Goal: Task Accomplishment & Management: Use online tool/utility

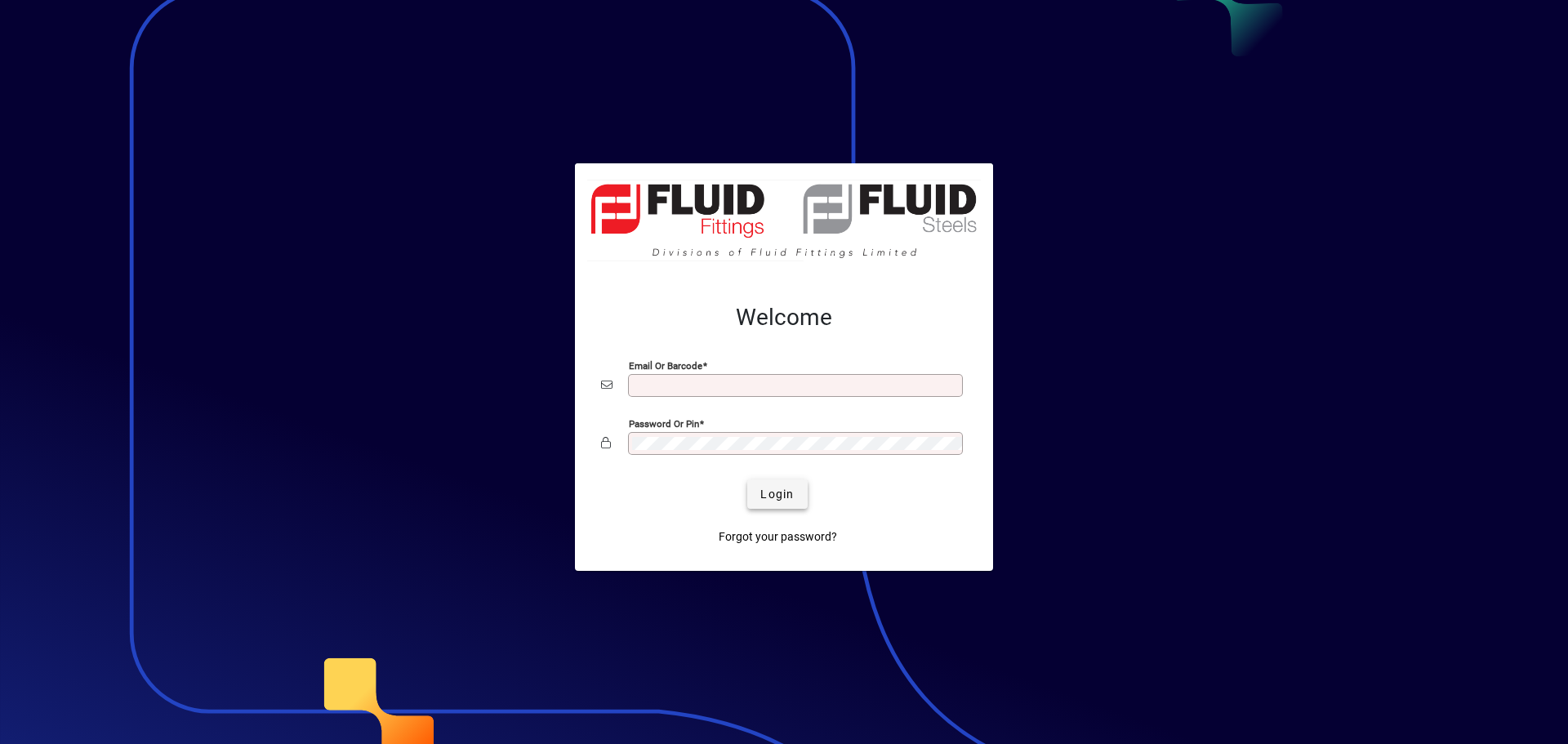
type input "**********"
click at [769, 488] on span "Login" at bounding box center [777, 494] width 34 height 17
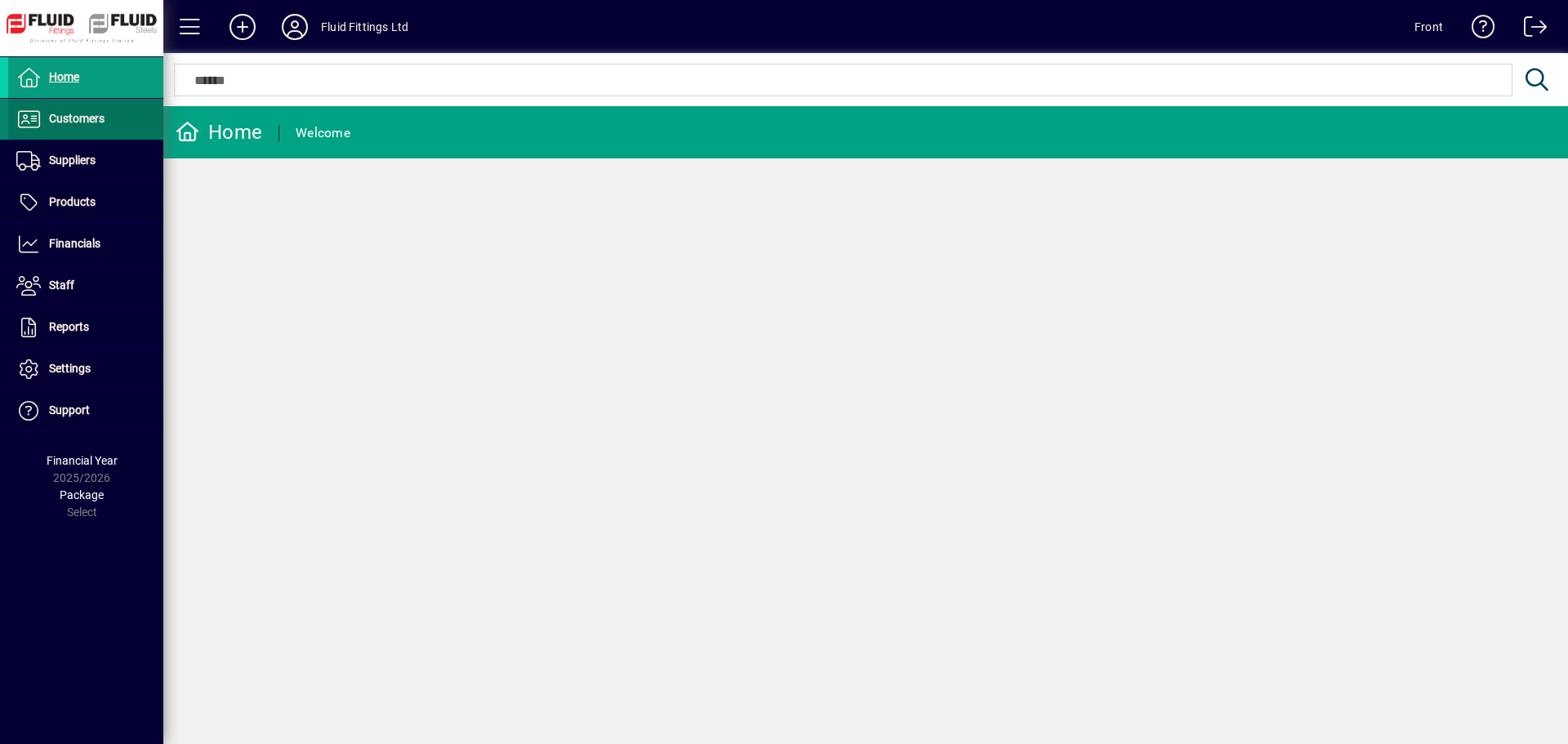
click at [76, 122] on span "Customers" at bounding box center [77, 118] width 56 height 13
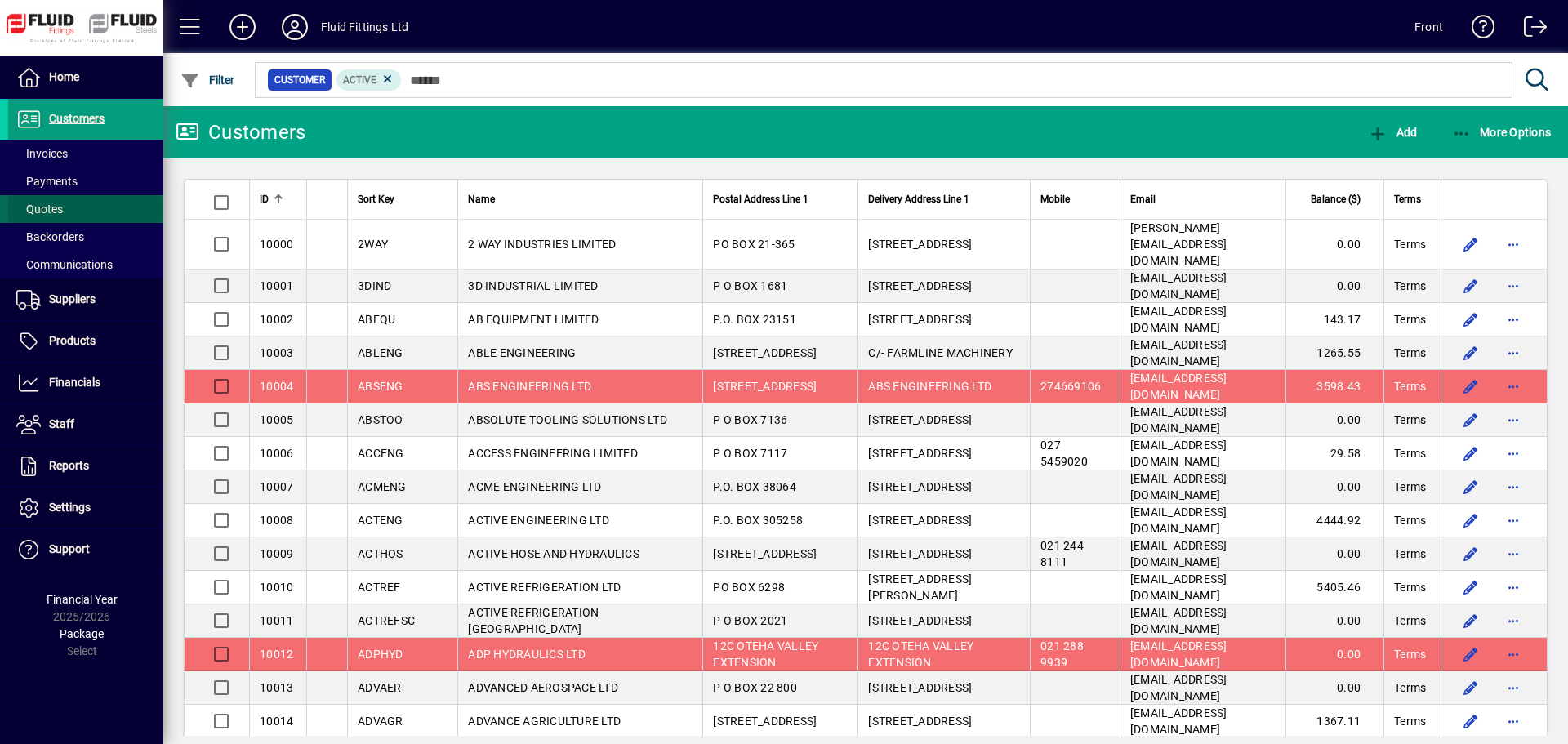
click at [48, 207] on span "Quotes" at bounding box center [39, 208] width 47 height 13
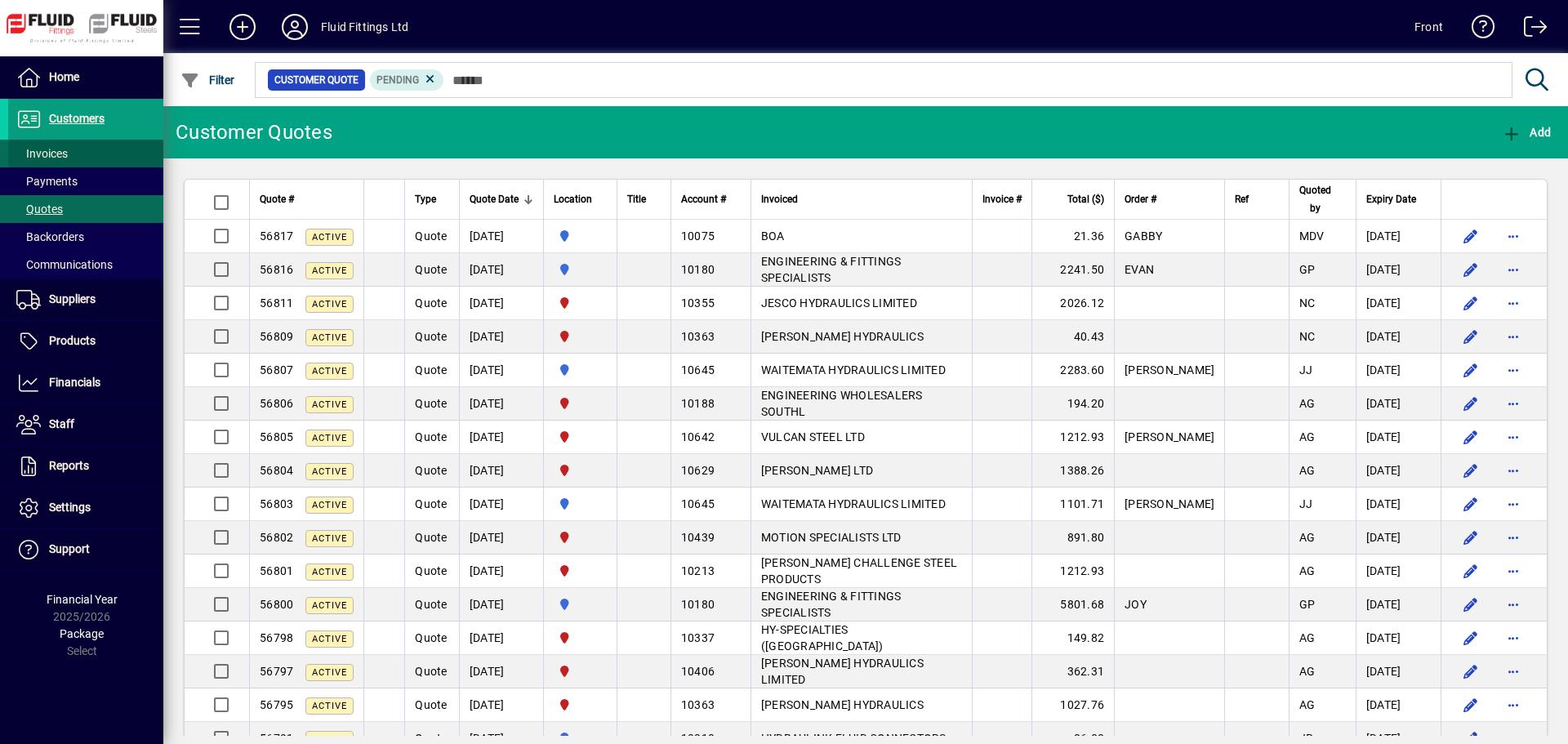
click at [79, 152] on span at bounding box center [85, 153] width 155 height 39
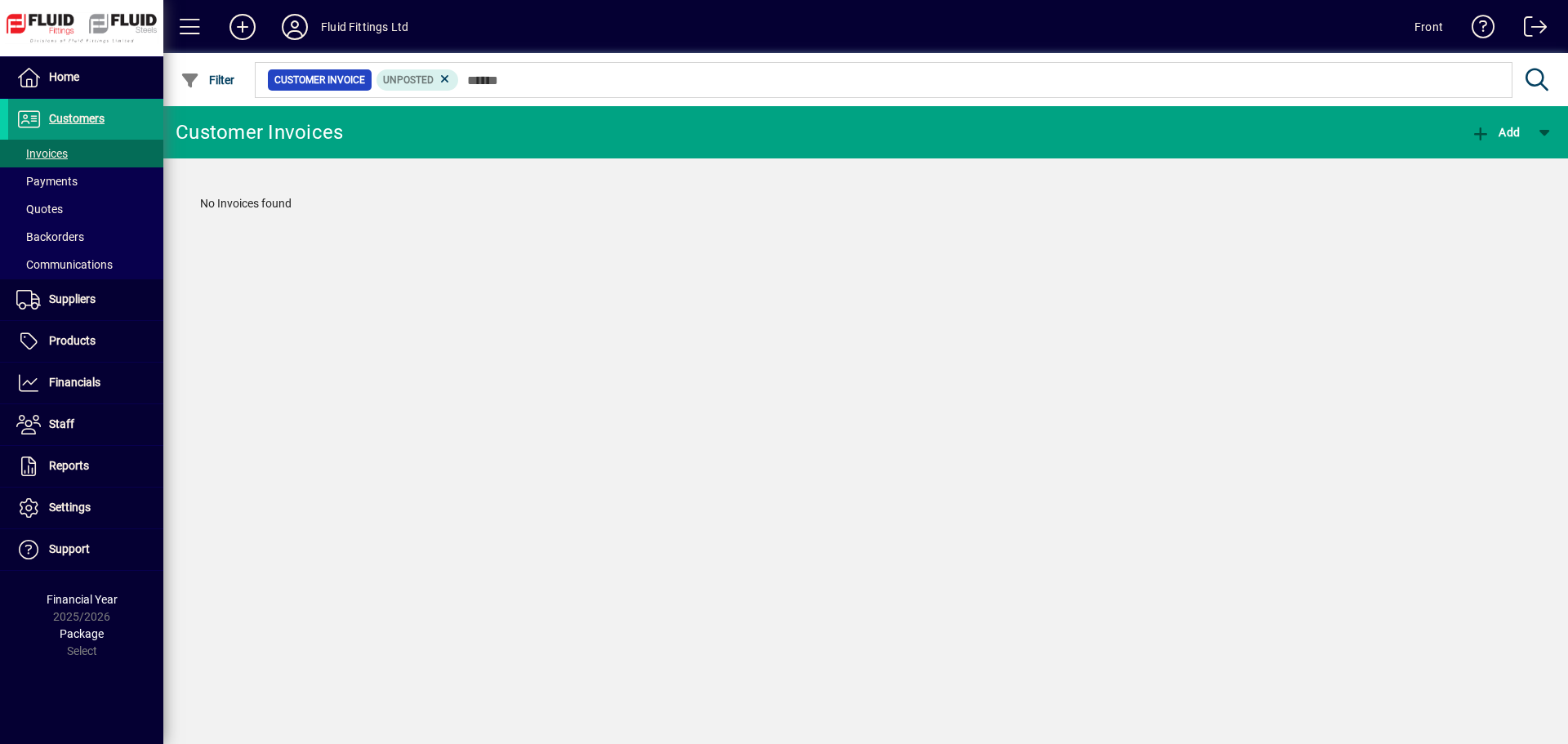
click at [95, 121] on span "Customers" at bounding box center [77, 118] width 56 height 13
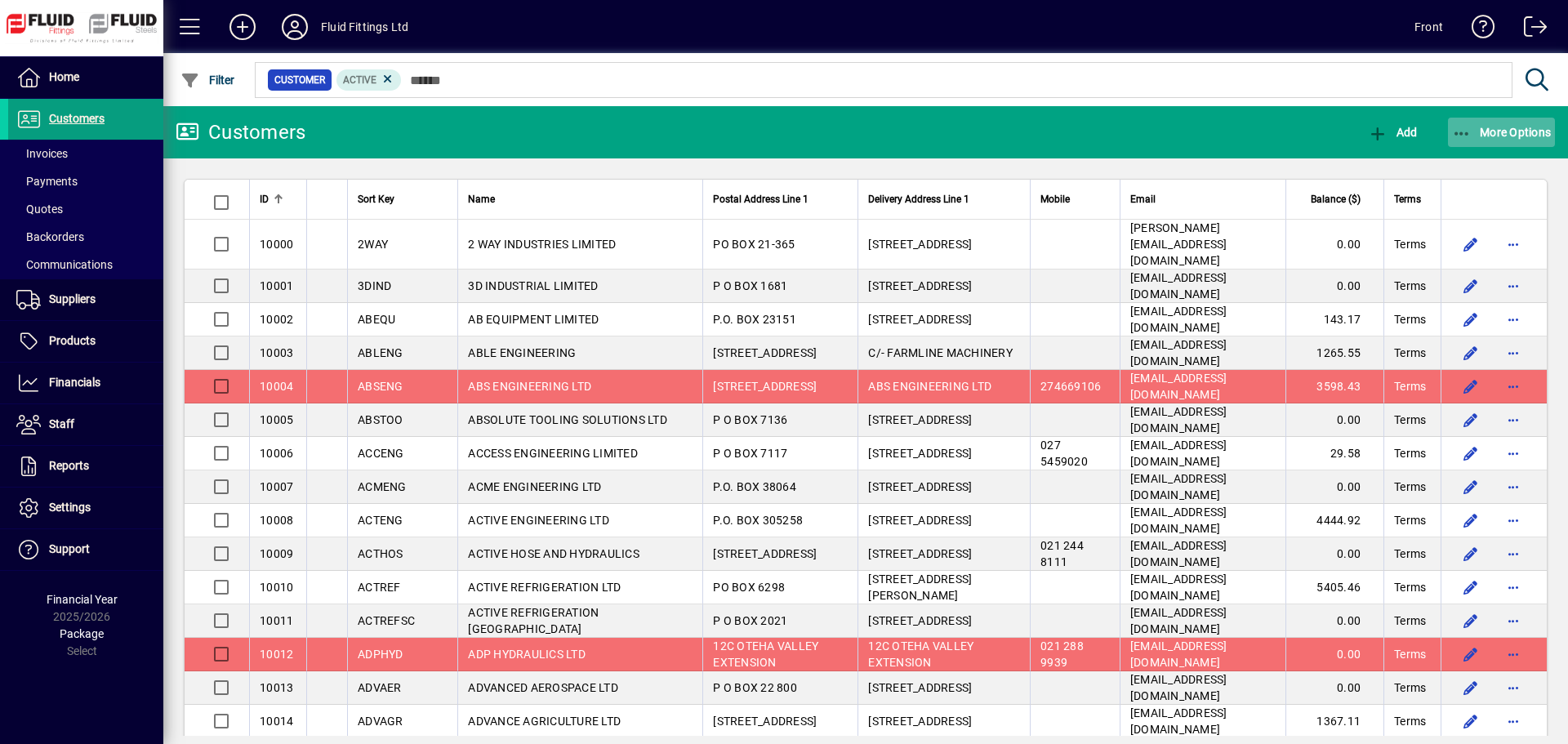
click at [1491, 124] on span "button" at bounding box center [1501, 132] width 107 height 39
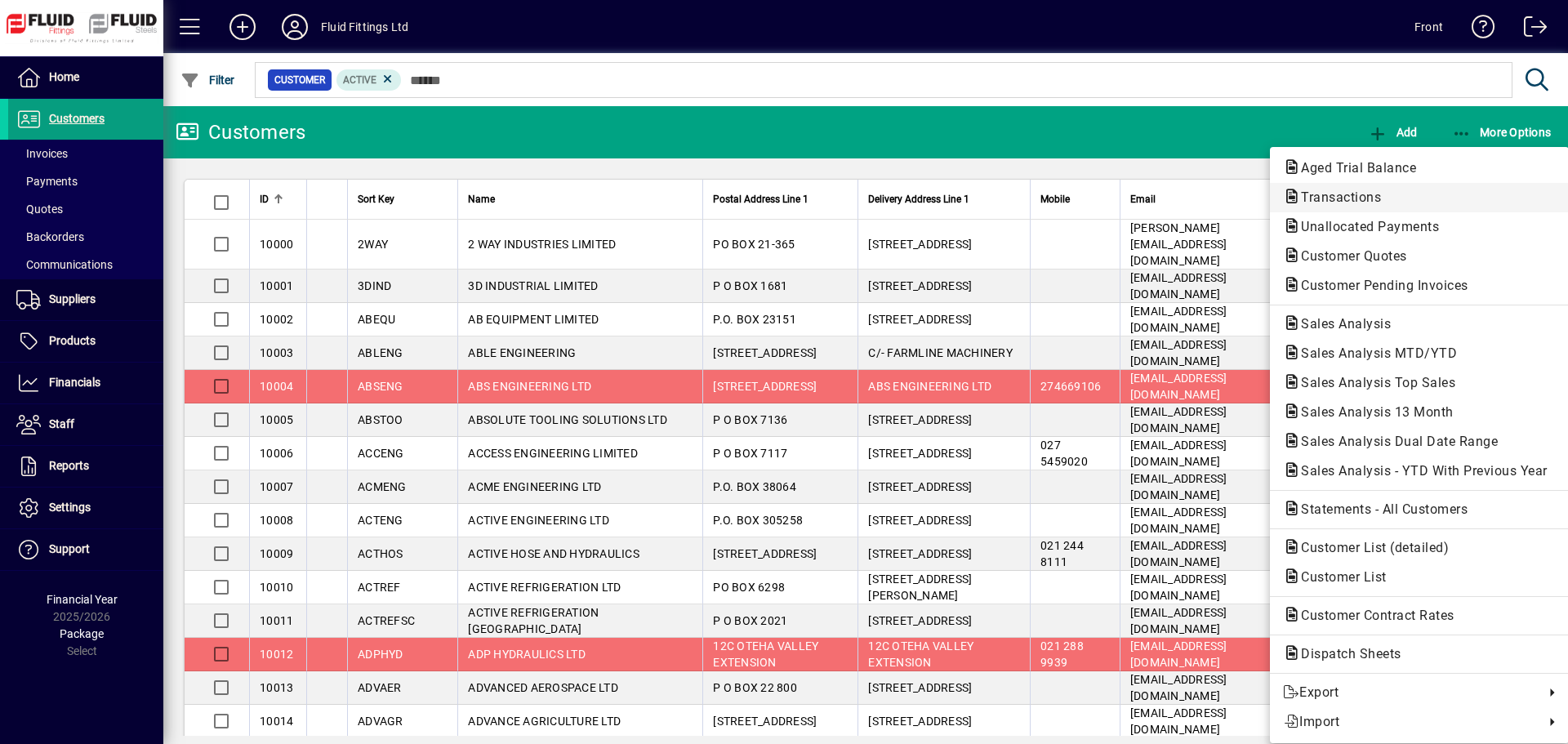
click at [1313, 198] on span "Transactions" at bounding box center [1335, 197] width 106 height 15
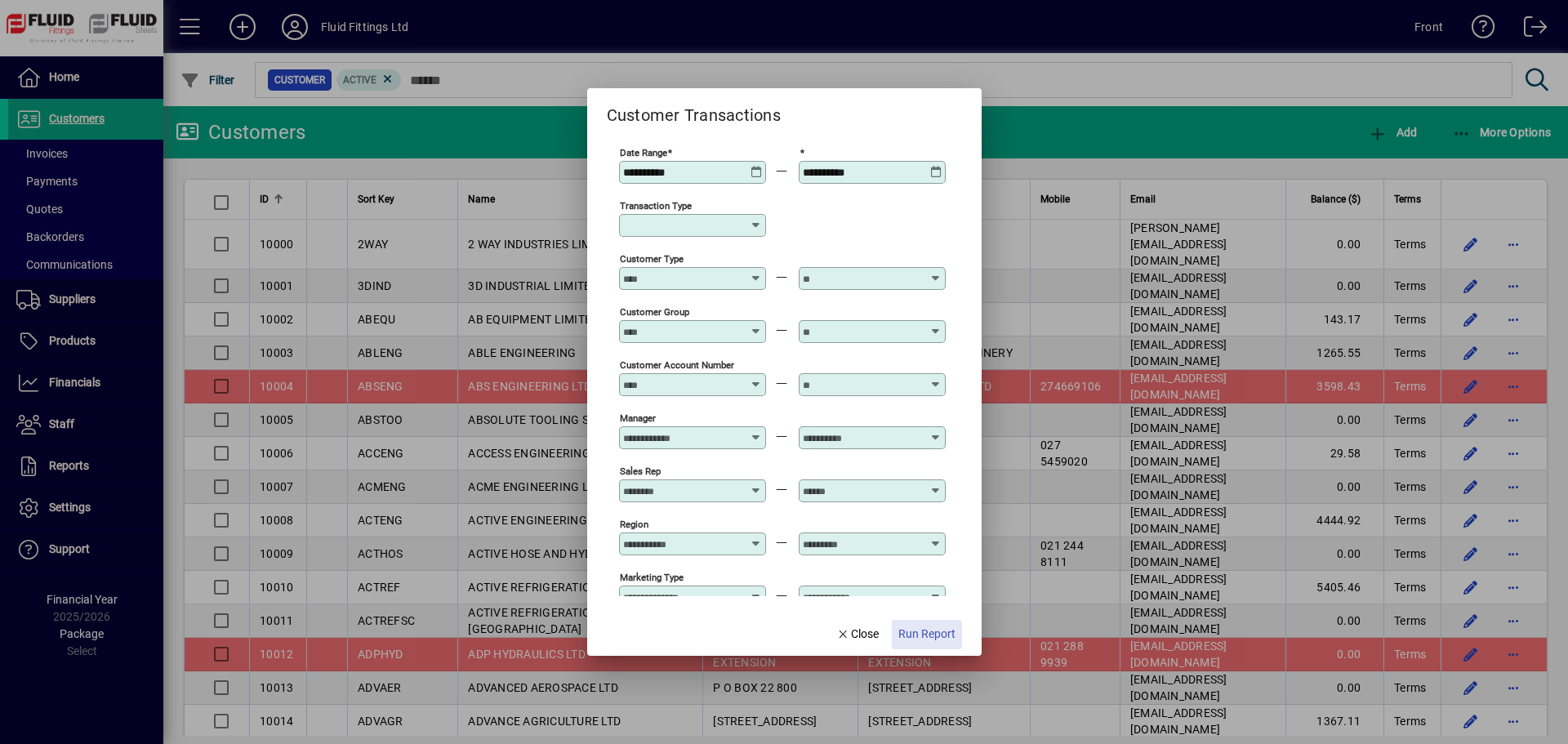
click at [924, 635] on span "Run Report" at bounding box center [927, 634] width 58 height 17
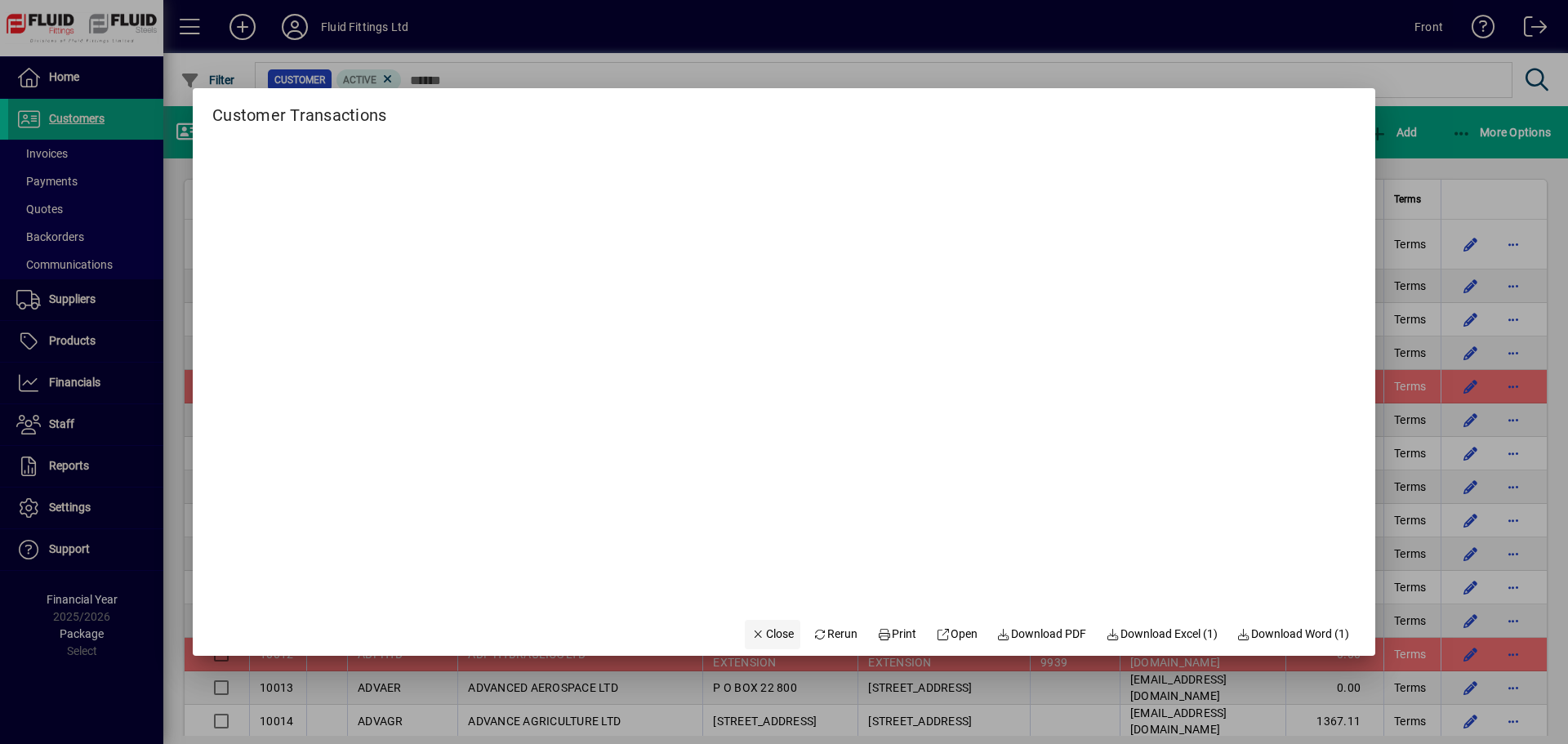
drag, startPoint x: 747, startPoint y: 635, endPoint x: 755, endPoint y: 630, distance: 9.4
click at [751, 636] on span "Close" at bounding box center [773, 634] width 42 height 17
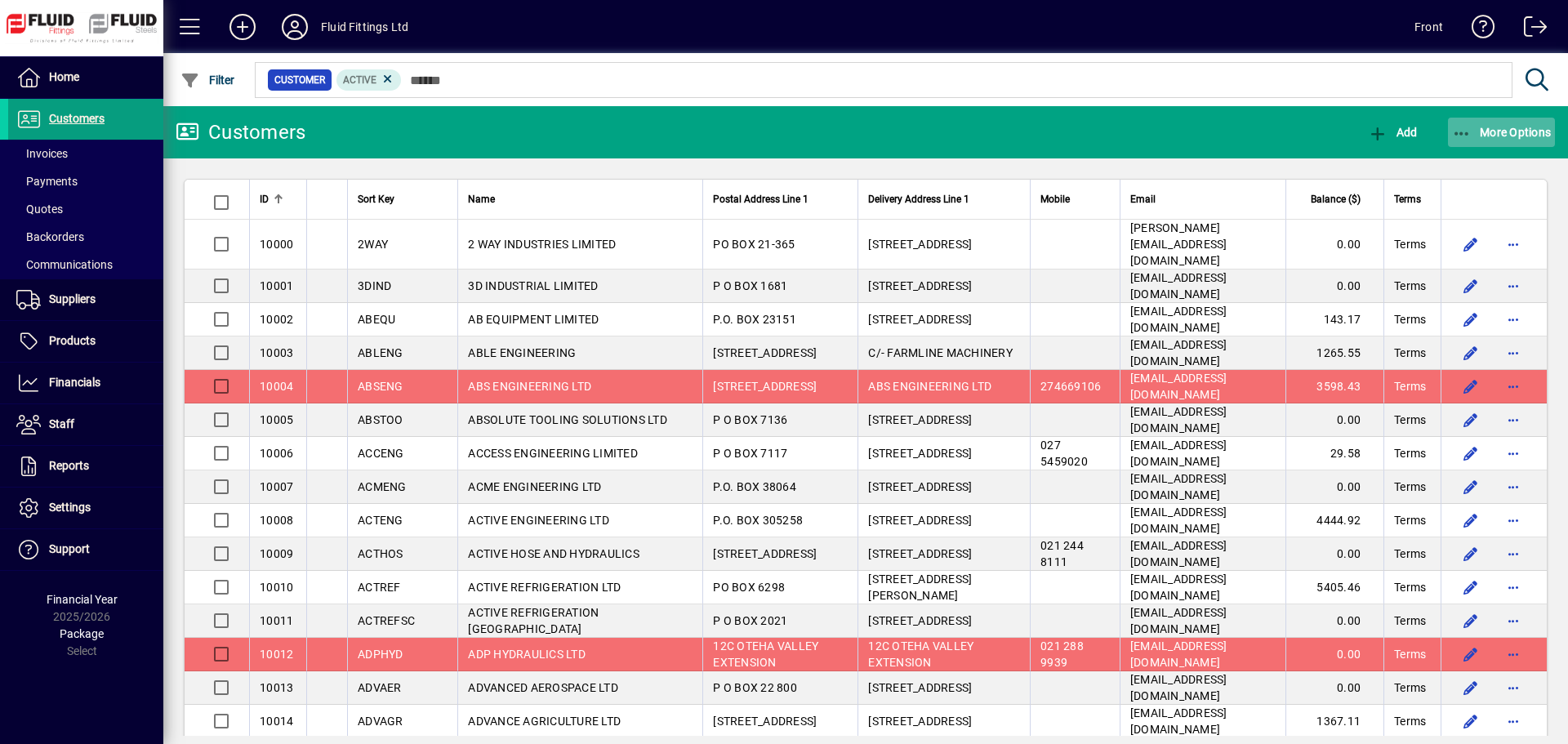
click at [1495, 139] on span "button" at bounding box center [1501, 132] width 107 height 39
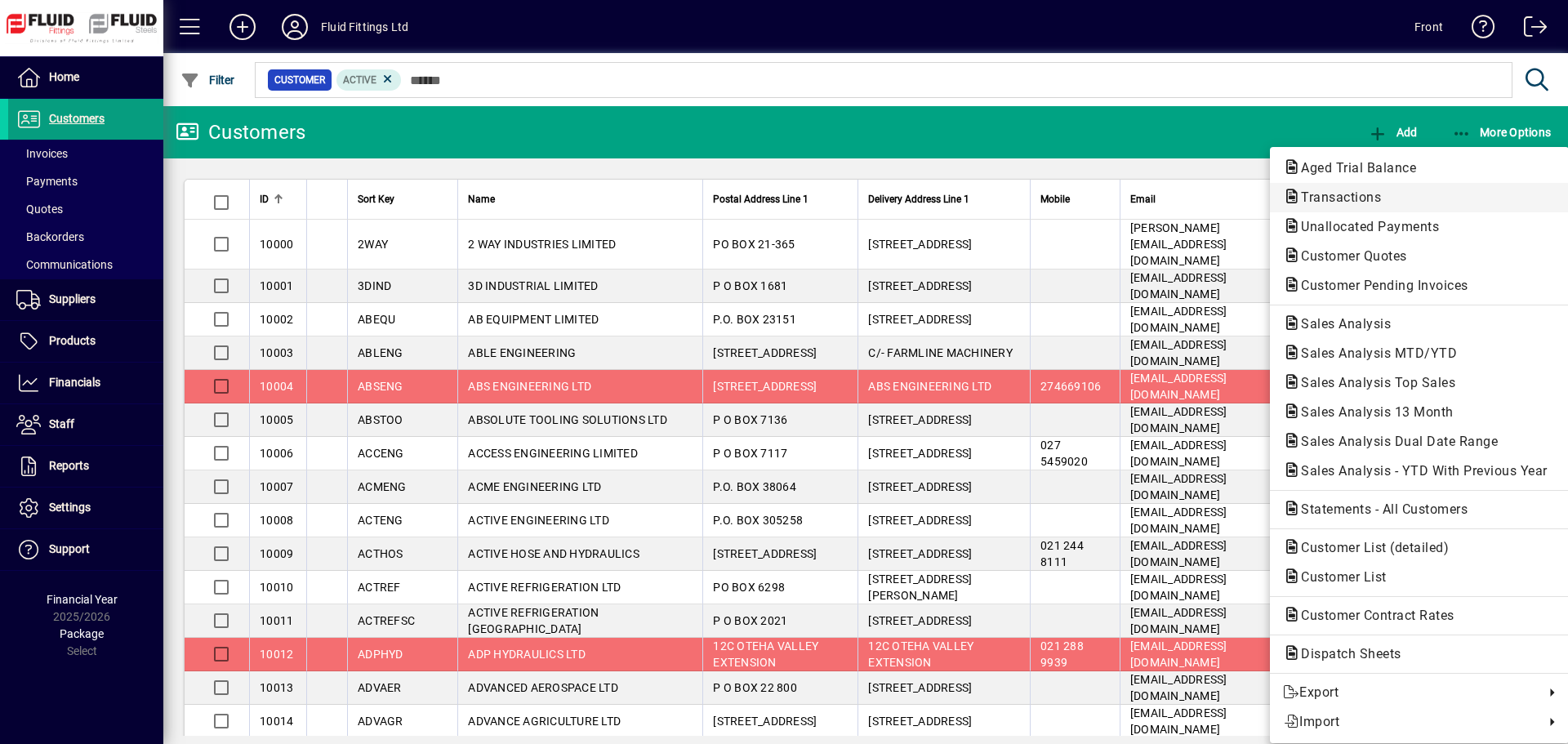
click at [1358, 193] on span "Transactions" at bounding box center [1335, 197] width 106 height 15
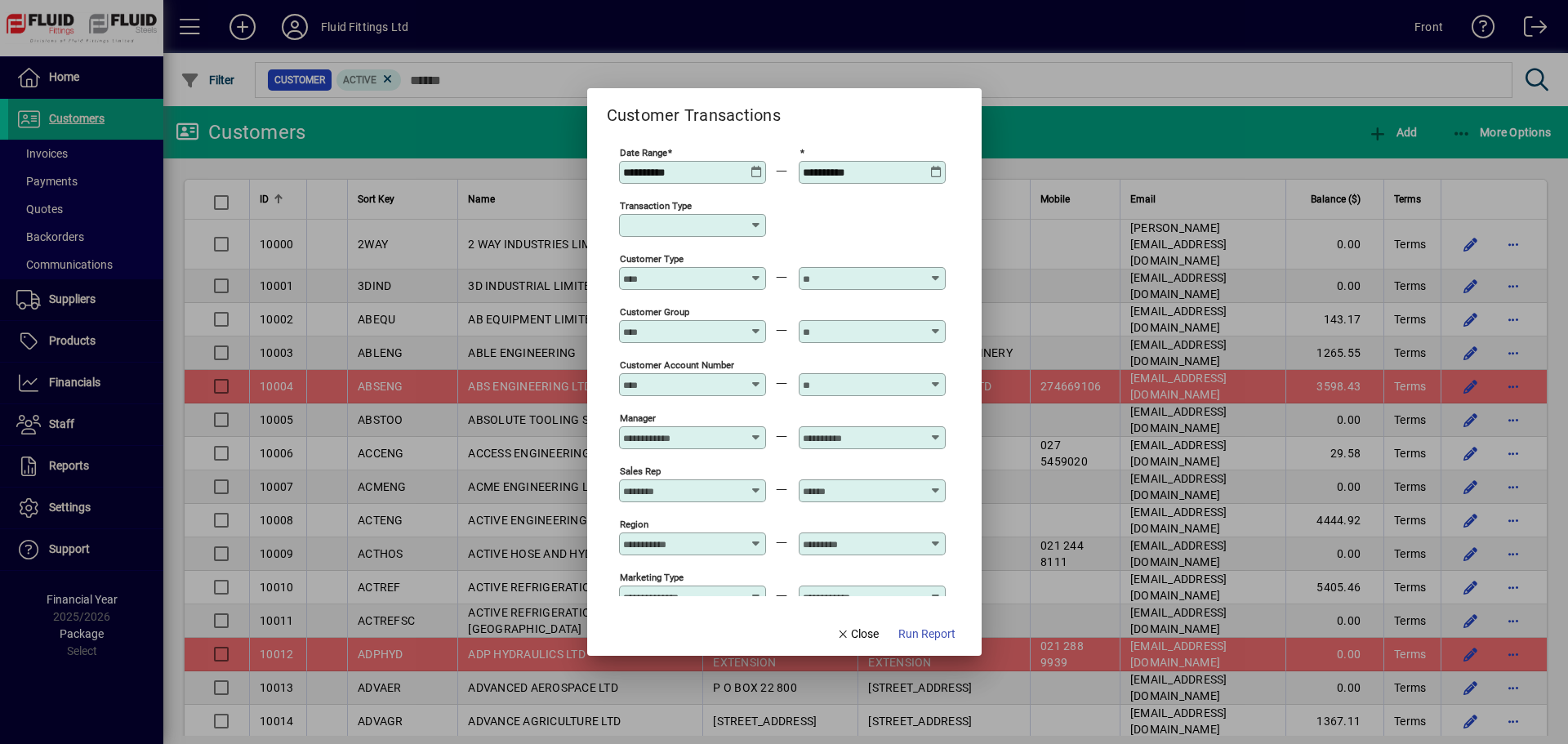
click at [761, 223] on icon at bounding box center [756, 225] width 13 height 13
click at [708, 322] on div "Customer Invoice" at bounding box center [690, 322] width 118 height 17
type input "**********"
click at [924, 631] on span "Run Report" at bounding box center [927, 634] width 58 height 17
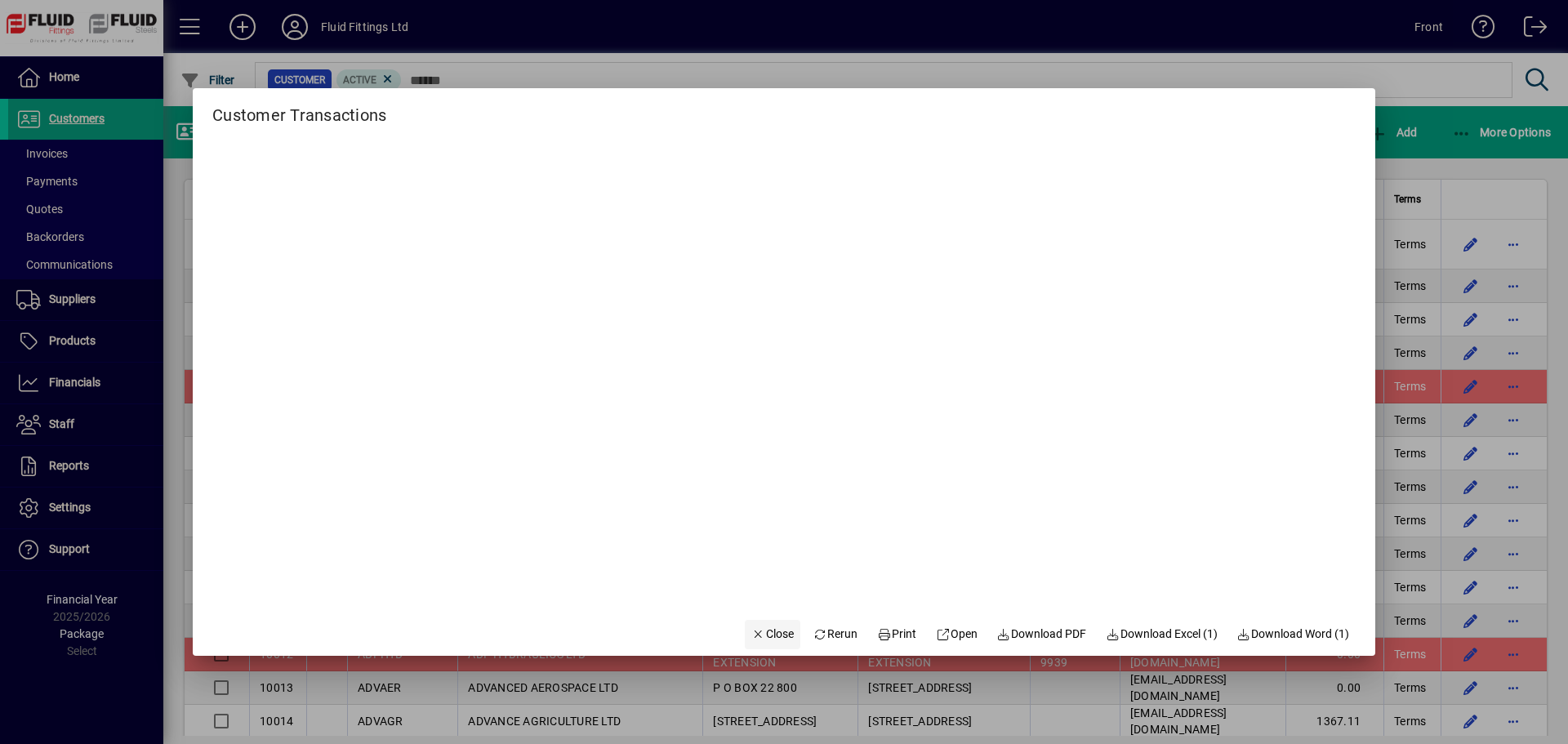
click at [762, 631] on span "Close" at bounding box center [773, 634] width 42 height 17
